Goal: Information Seeking & Learning: Learn about a topic

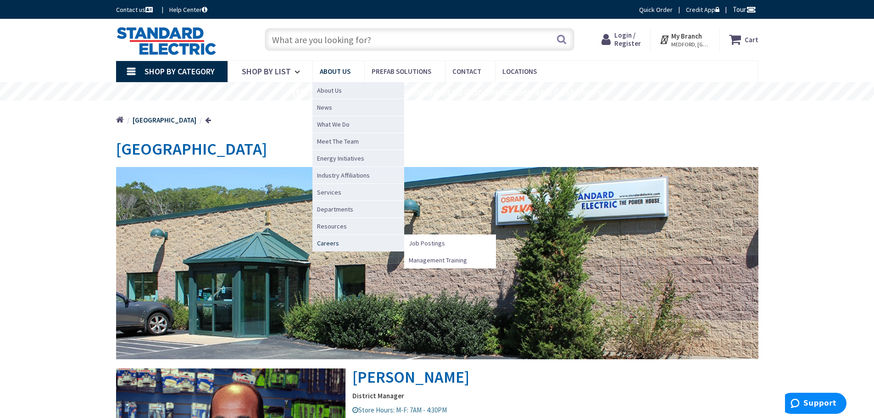
click at [340, 246] on link "Careers" at bounding box center [359, 243] width 92 height 17
click at [439, 245] on span "Job Postings" at bounding box center [427, 243] width 36 height 9
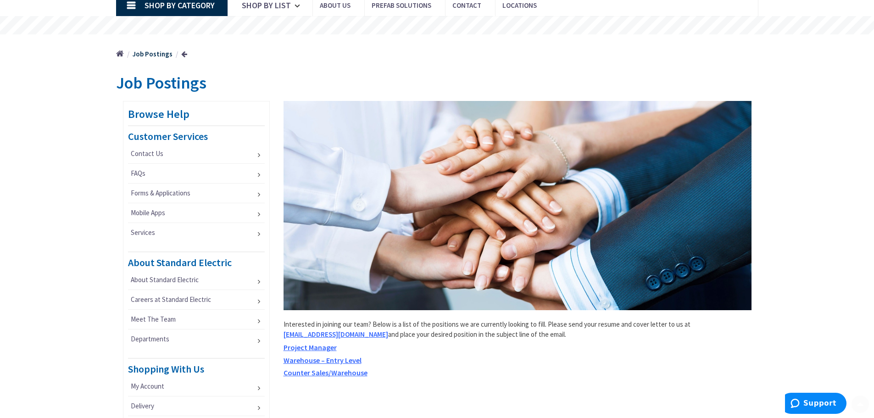
scroll to position [138, 0]
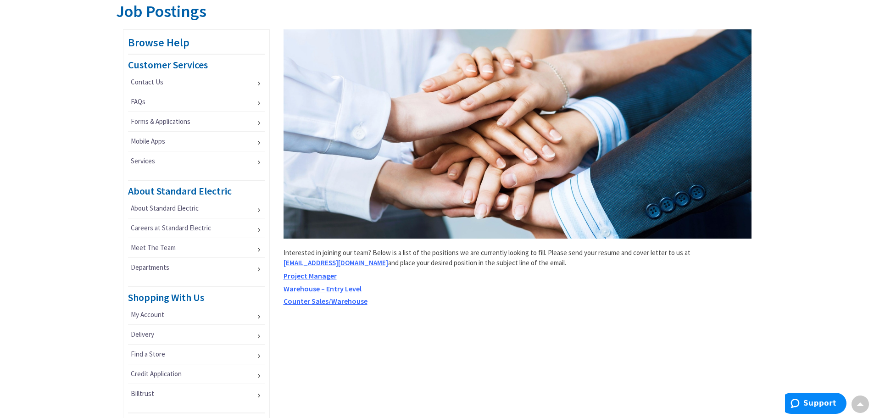
click at [330, 291] on span "Warehouse – Entry Level" at bounding box center [323, 288] width 78 height 9
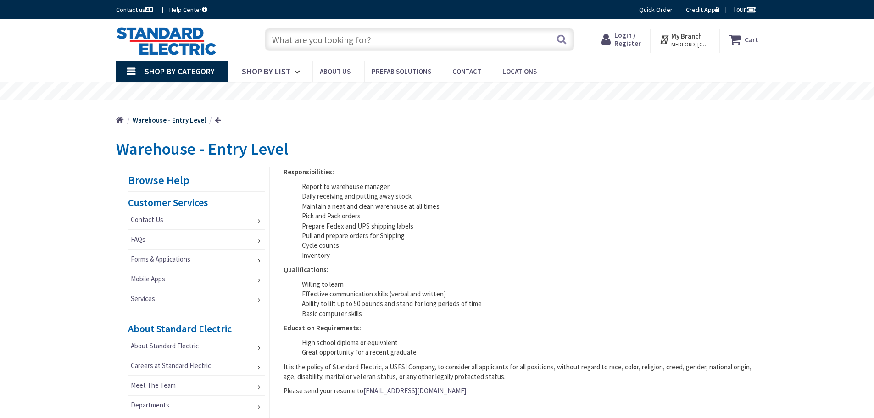
click at [429, 250] on ul "Report to warehouse manager Daily receiving and putting away stock Maintain a n…" at bounding box center [518, 221] width 468 height 78
click at [514, 307] on li "Ability to lift up to 50 pounds and stand for long periods of time" at bounding box center [527, 304] width 450 height 10
drag, startPoint x: 314, startPoint y: 199, endPoint x: 416, endPoint y: 207, distance: 102.2
click at [416, 207] on ul "Report to warehouse manager Daily receiving and putting away stock Maintain a n…" at bounding box center [518, 221] width 468 height 78
click at [496, 224] on li "Prepare Fedex and UPS shipping labels" at bounding box center [527, 226] width 450 height 10
